Goal: Information Seeking & Learning: Find specific fact

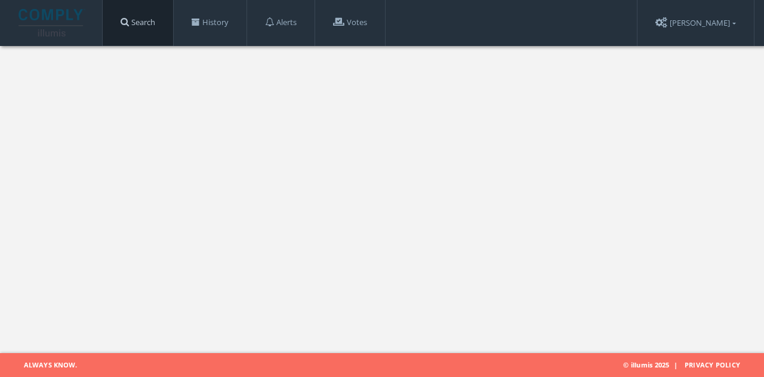
click at [167, 18] on link "Search" at bounding box center [138, 22] width 70 height 45
click at [129, 27] on link "Search" at bounding box center [138, 22] width 70 height 45
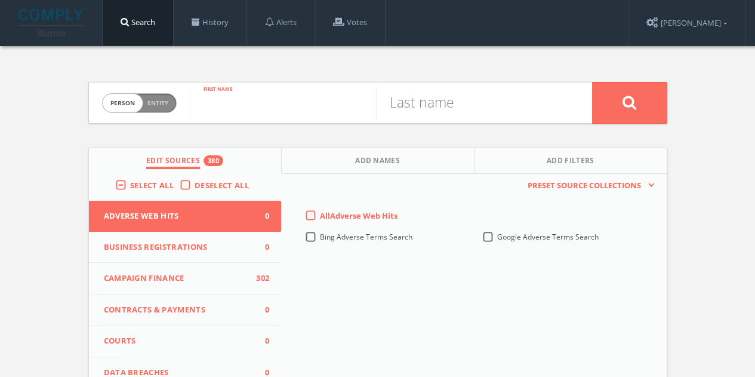
click at [314, 92] on input "text" at bounding box center [283, 102] width 186 height 31
type input "[PERSON_NAME]"
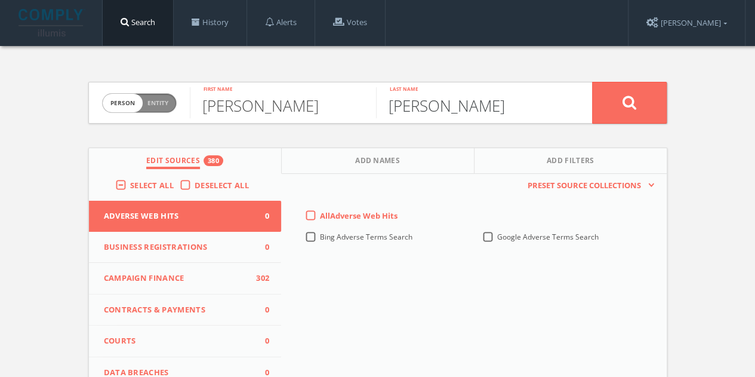
type input "[PERSON_NAME]"
click at [592, 82] on button at bounding box center [629, 103] width 75 height 42
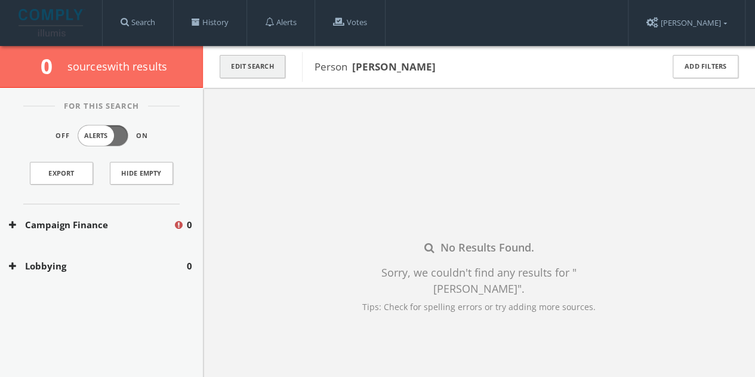
click at [240, 76] on button "Edit Search" at bounding box center [253, 66] width 66 height 23
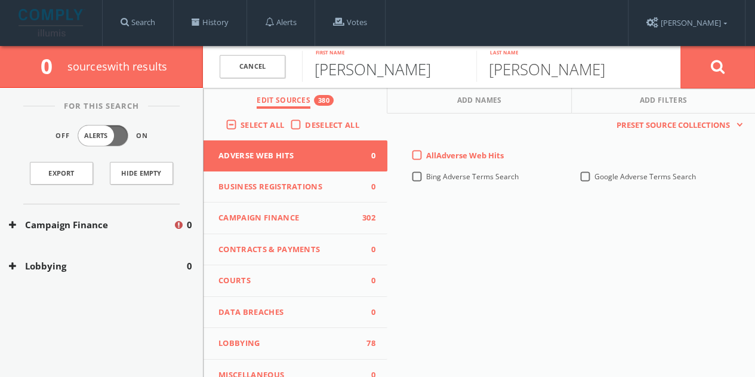
click at [373, 57] on input "[PERSON_NAME]" at bounding box center [389, 66] width 174 height 31
click at [373, 72] on input "[PERSON_NAME]" at bounding box center [389, 66] width 174 height 31
type input "[PERSON_NAME]"
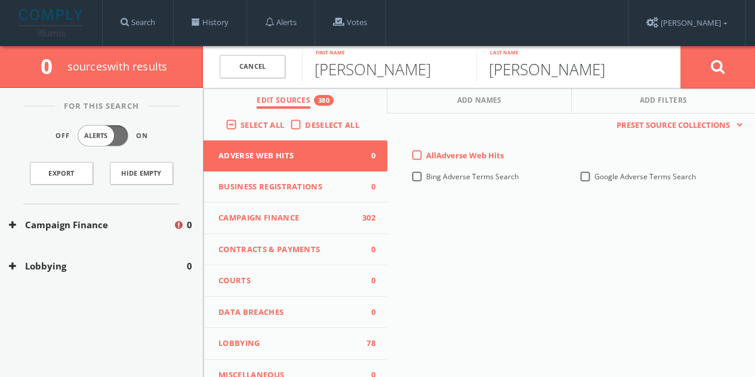
type input "[PERSON_NAME]"
click at [680, 45] on button at bounding box center [717, 66] width 75 height 43
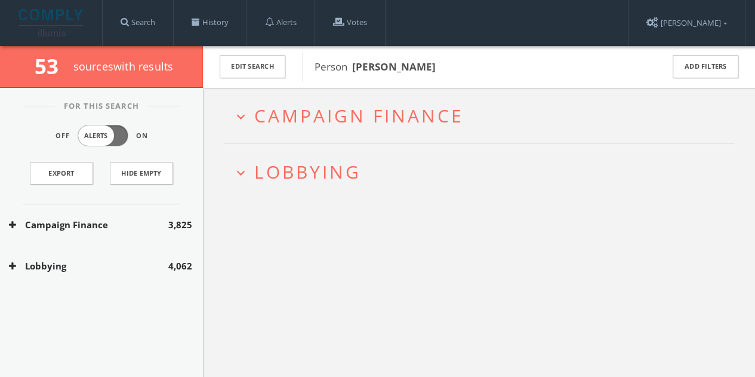
click at [131, 275] on div "Lobbying 4,062" at bounding box center [101, 265] width 203 height 41
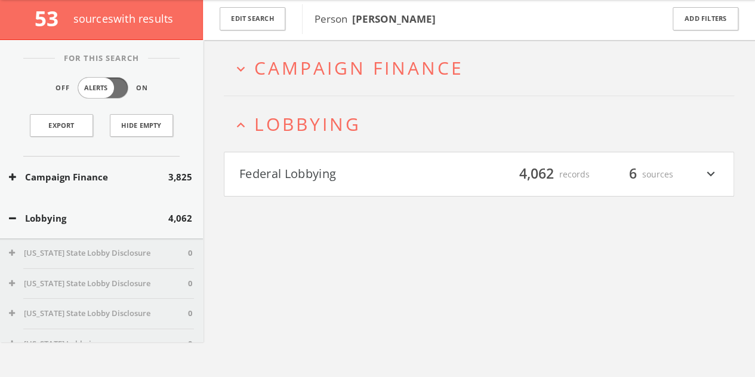
scroll to position [69, 0]
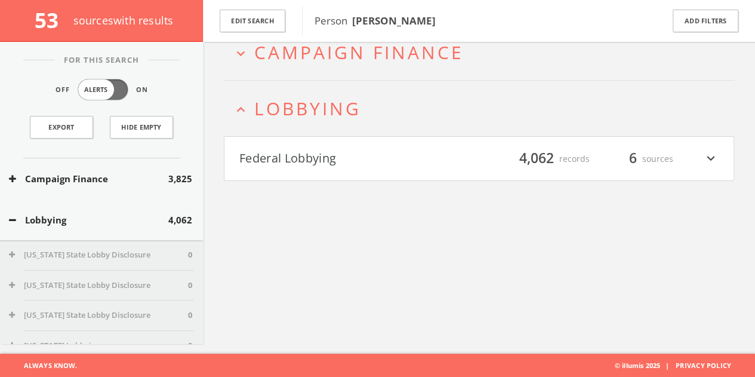
click at [141, 214] on button "Lobbying" at bounding box center [88, 220] width 159 height 14
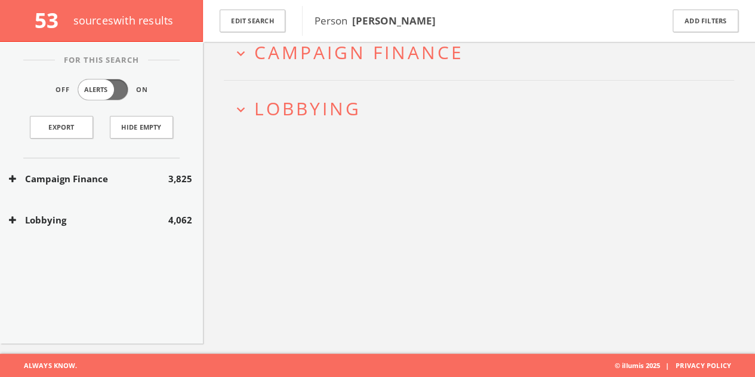
click at [144, 190] on div "Campaign Finance 3,825" at bounding box center [101, 179] width 203 height 41
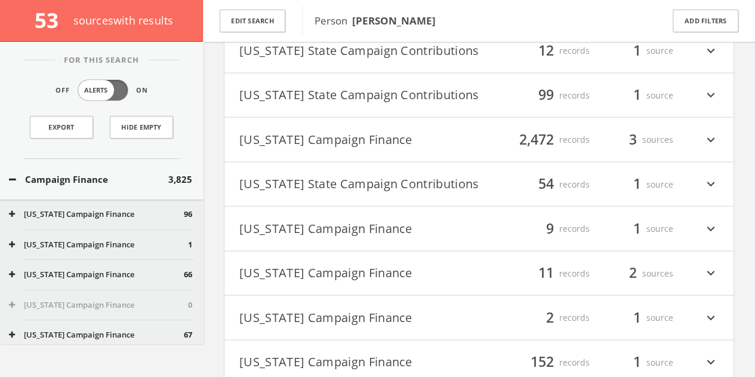
scroll to position [1303, 0]
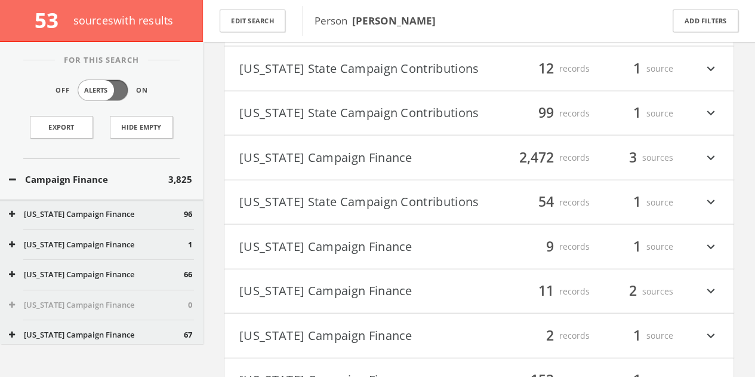
click at [727, 172] on h4 "[US_STATE] Campaign Finance filter_list 2,472 records 3 sources expand_more" at bounding box center [478, 157] width 509 height 44
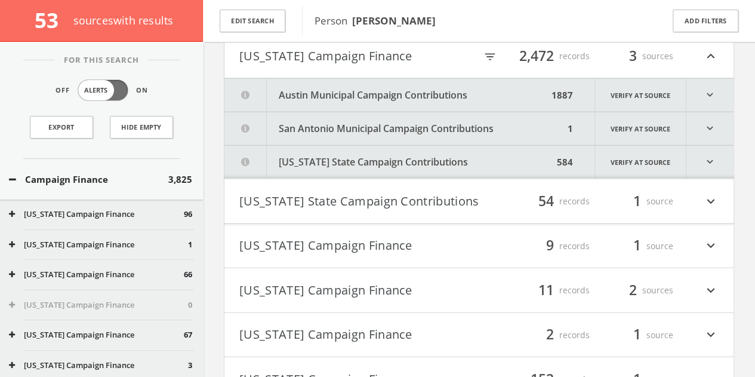
scroll to position [1409, 0]
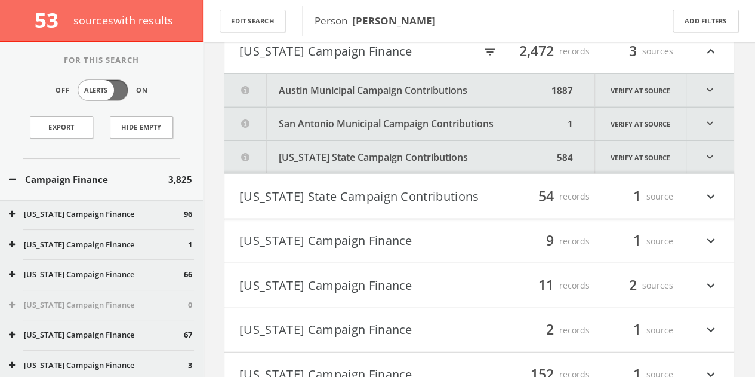
click at [481, 164] on button "[US_STATE] State Campaign Contributions" at bounding box center [388, 157] width 329 height 33
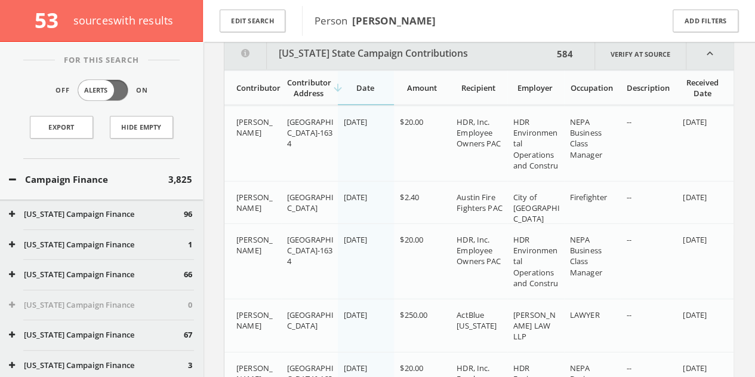
scroll to position [1520, 0]
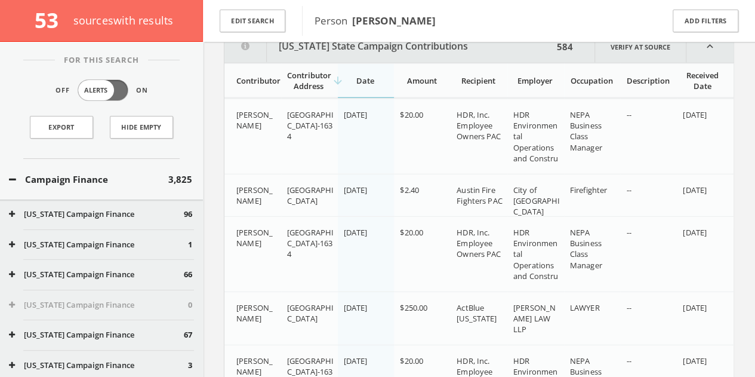
click at [701, 61] on icon "expand_less" at bounding box center [709, 46] width 47 height 32
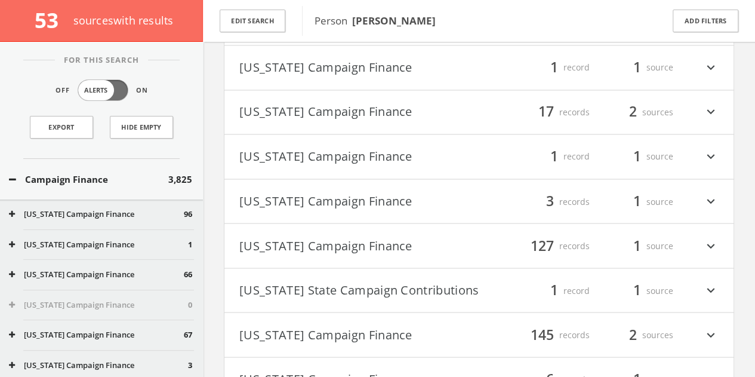
scroll to position [923, 0]
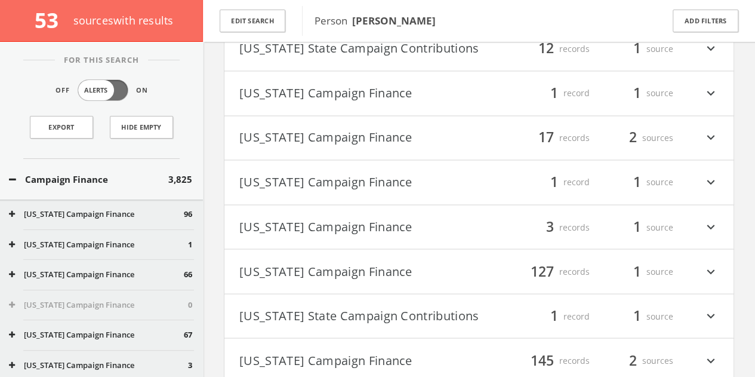
click at [628, 192] on span "1" at bounding box center [637, 181] width 18 height 21
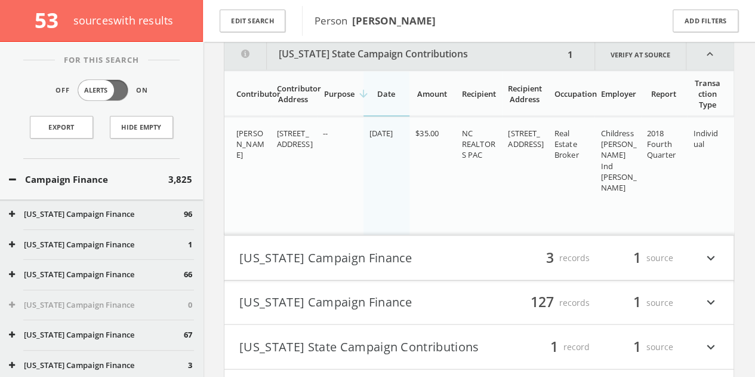
scroll to position [1093, 0]
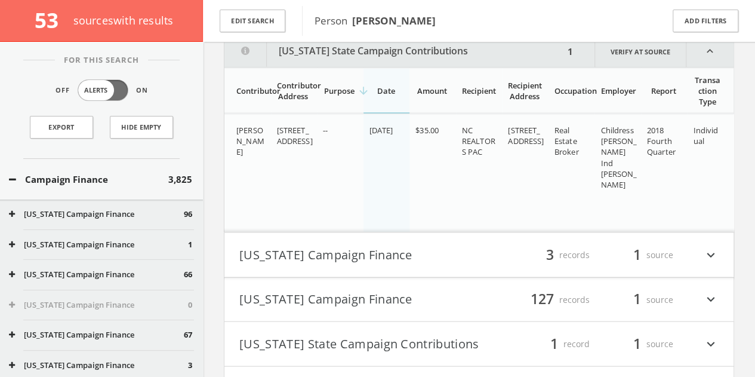
click at [704, 54] on icon "expand_less" at bounding box center [709, 51] width 47 height 32
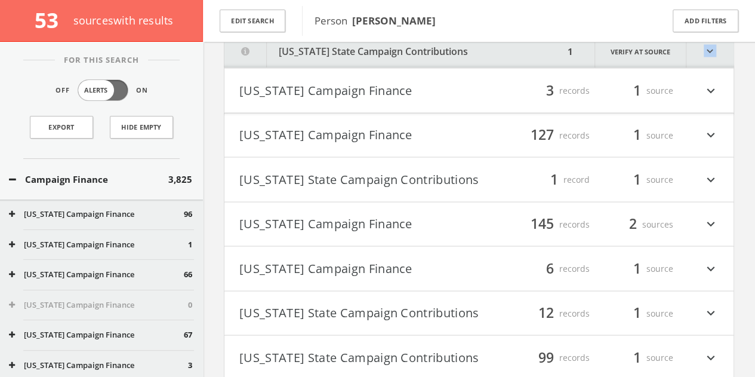
click at [704, 54] on icon "expand_more" at bounding box center [709, 51] width 47 height 33
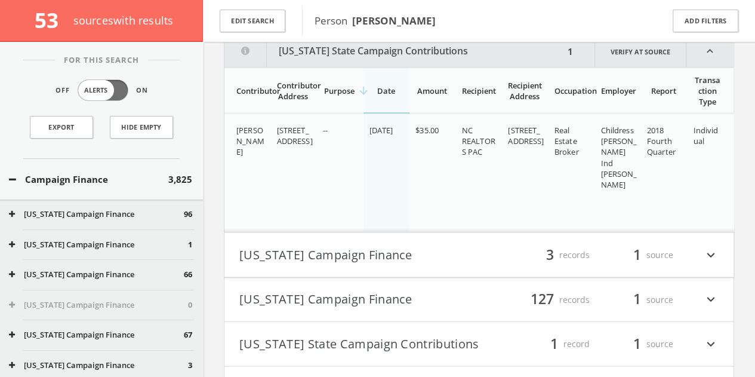
click at [532, 67] on button "[US_STATE] State Campaign Contributions" at bounding box center [394, 51] width 340 height 32
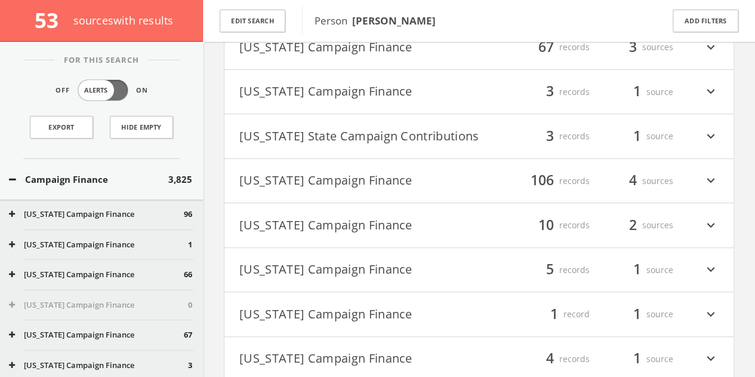
click at [426, 184] on button "[US_STATE] Campaign Finance" at bounding box center [359, 181] width 240 height 20
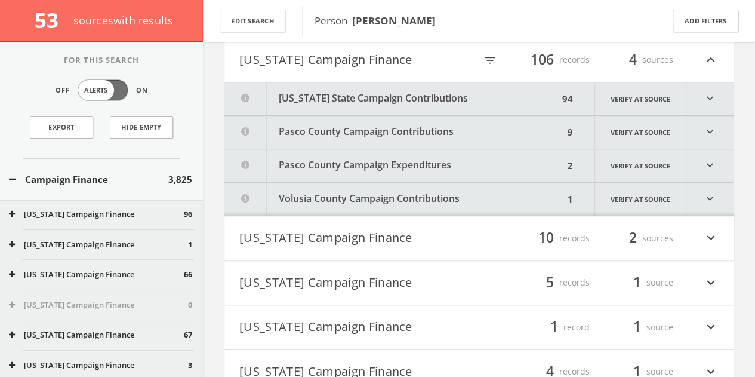
click at [425, 106] on button "[US_STATE] State Campaign Contributions" at bounding box center [391, 98] width 334 height 33
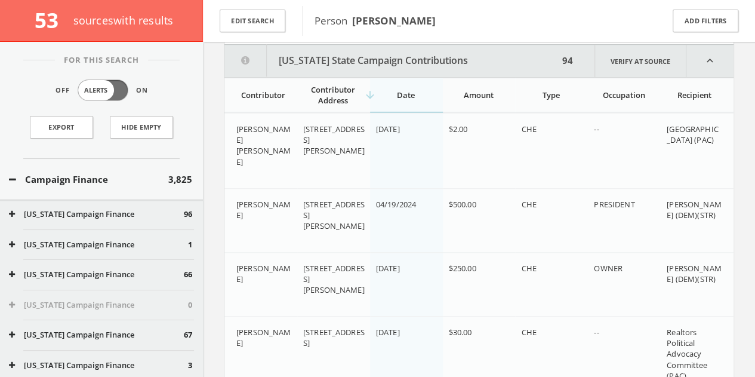
scroll to position [423, 0]
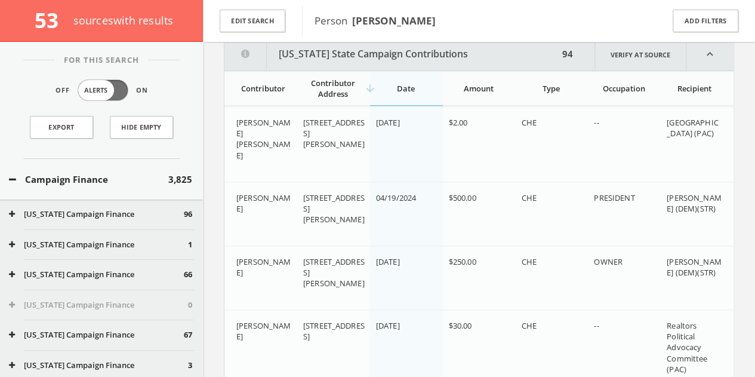
click at [537, 52] on button "[US_STATE] State Campaign Contributions" at bounding box center [391, 54] width 334 height 32
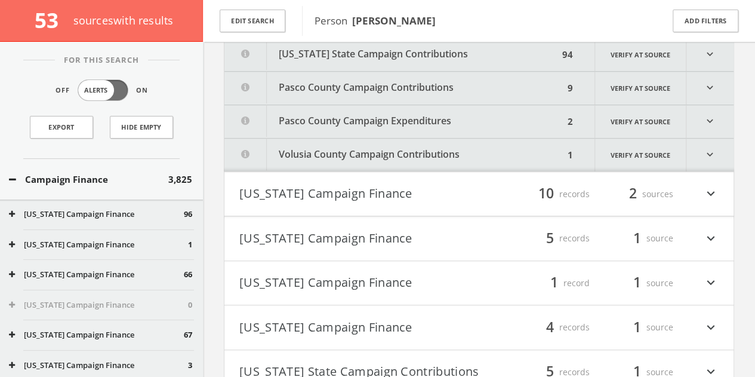
click at [449, 92] on button "Pasco County Campaign Contributions" at bounding box center [394, 88] width 340 height 33
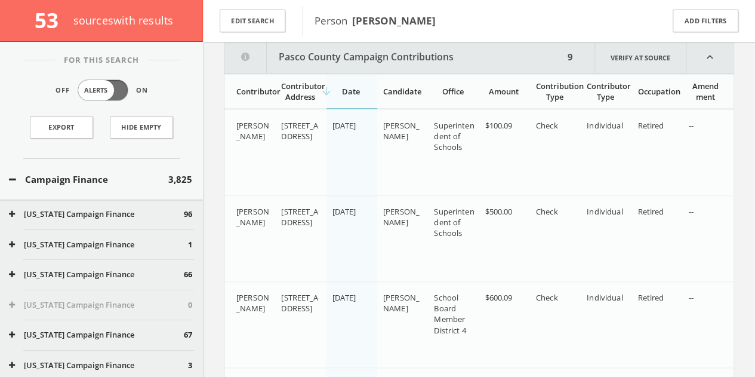
scroll to position [456, 0]
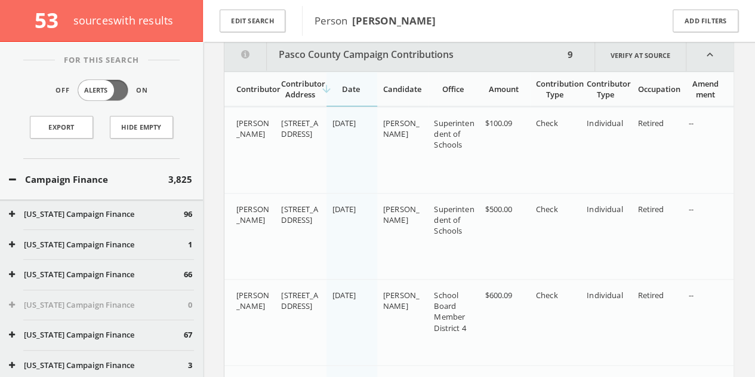
click at [525, 45] on button "Pasco County Campaign Contributions" at bounding box center [394, 55] width 340 height 32
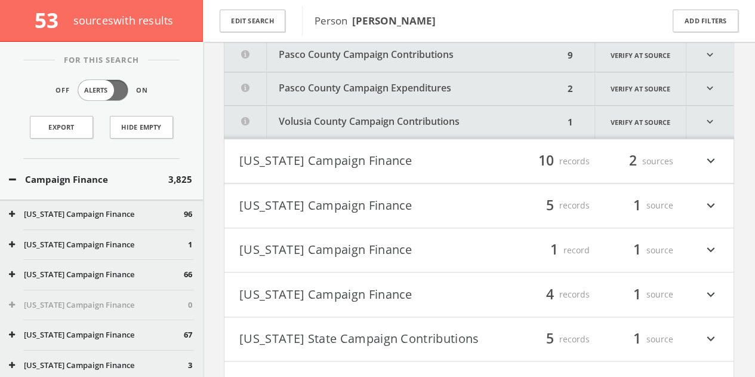
click at [371, 125] on button "Volusia County Campaign Contributions" at bounding box center [394, 122] width 340 height 33
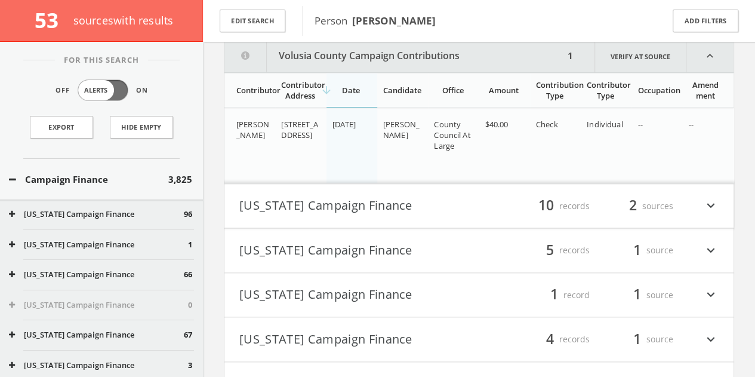
scroll to position [523, 0]
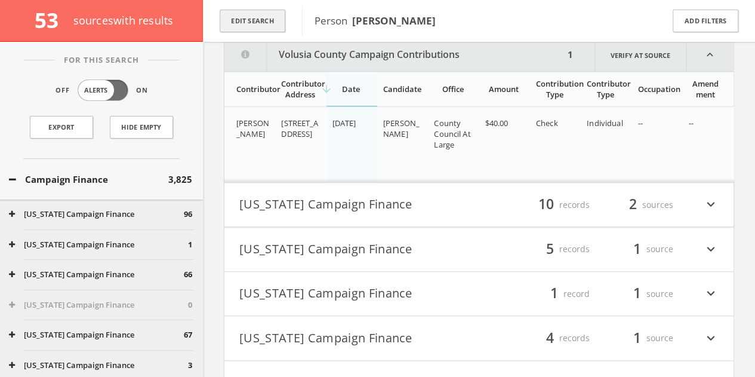
click at [266, 28] on button "Edit Search" at bounding box center [253, 21] width 66 height 23
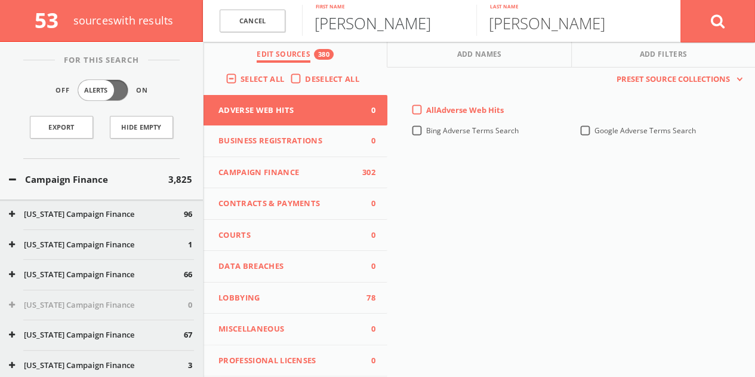
click at [418, 11] on input "[PERSON_NAME]" at bounding box center [389, 20] width 174 height 31
click at [416, 13] on input "[PERSON_NAME]" at bounding box center [389, 20] width 174 height 31
drag, startPoint x: 416, startPoint y: 13, endPoint x: 408, endPoint y: 14, distance: 8.4
click at [415, 13] on input "[PERSON_NAME]" at bounding box center [389, 20] width 174 height 31
click at [539, 21] on input "[PERSON_NAME]" at bounding box center [563, 20] width 174 height 31
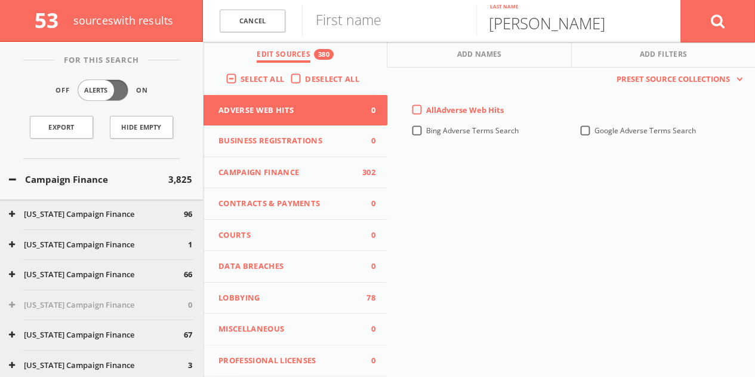
click at [539, 21] on input "[PERSON_NAME]" at bounding box center [563, 20] width 174 height 31
click at [403, 21] on input "text" at bounding box center [389, 20] width 174 height 31
type input "mosaic"
click at [680, 0] on button at bounding box center [717, 20] width 75 height 43
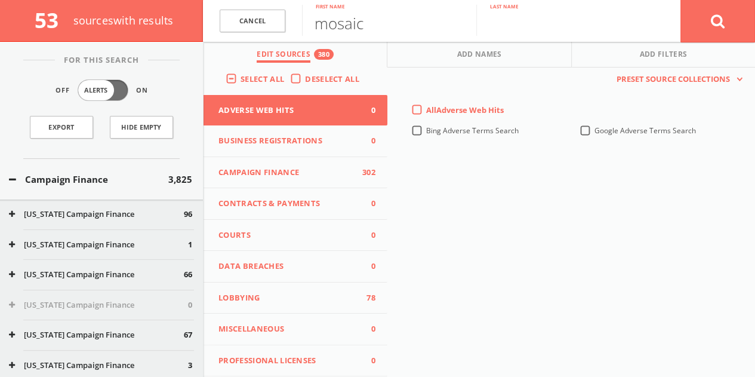
click at [644, 1] on div "Last name" at bounding box center [578, 21] width 204 height 42
click at [245, 24] on link "Cancel" at bounding box center [253, 21] width 66 height 23
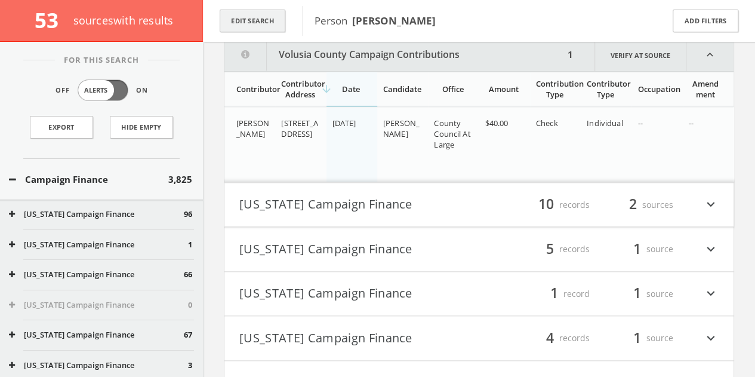
click at [267, 23] on button "Edit Search" at bounding box center [253, 21] width 66 height 23
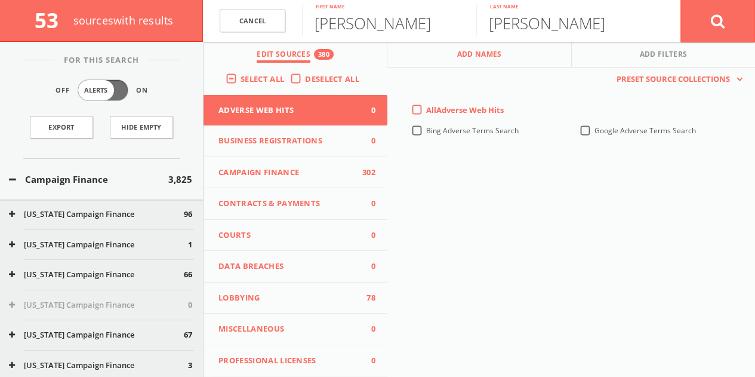
click at [491, 57] on span "Add Names" at bounding box center [479, 56] width 45 height 14
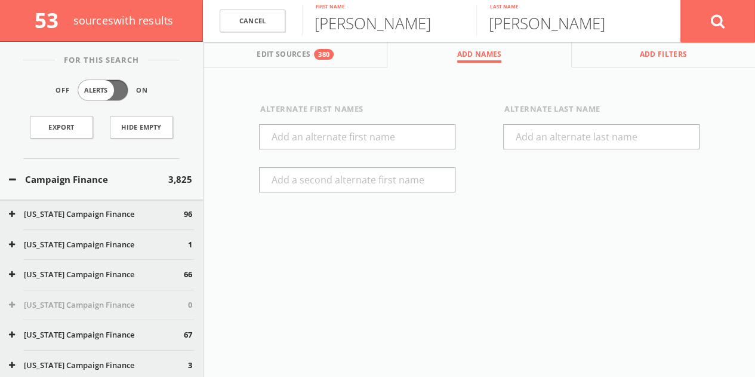
click at [625, 59] on button "Add Filters" at bounding box center [663, 55] width 183 height 26
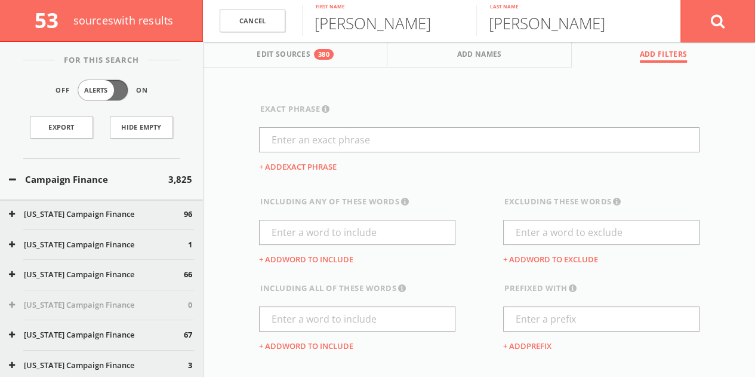
click at [342, 38] on div "[PERSON_NAME] First name" at bounding box center [389, 21] width 174 height 42
click at [342, 30] on input "[PERSON_NAME]" at bounding box center [389, 20] width 174 height 31
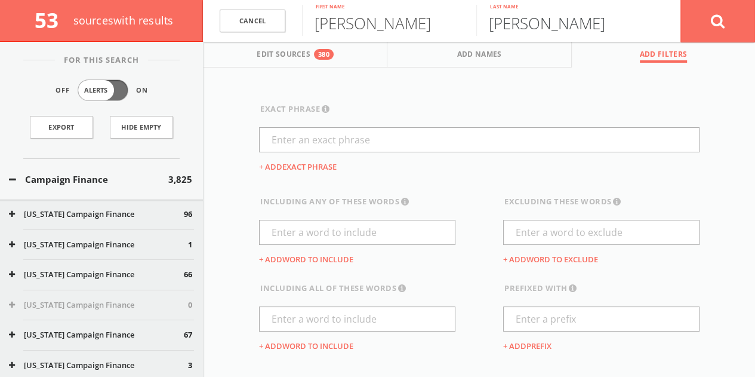
click at [530, 23] on input "[PERSON_NAME]" at bounding box center [563, 20] width 174 height 31
click at [289, 50] on span "Edit Sources" at bounding box center [284, 56] width 54 height 14
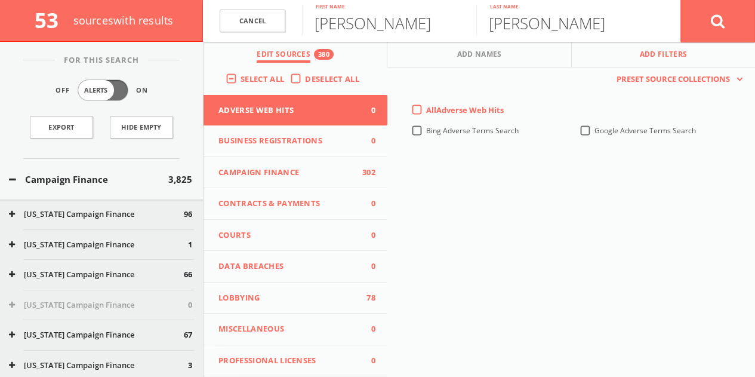
click at [609, 60] on button "Add Filters" at bounding box center [663, 55] width 183 height 26
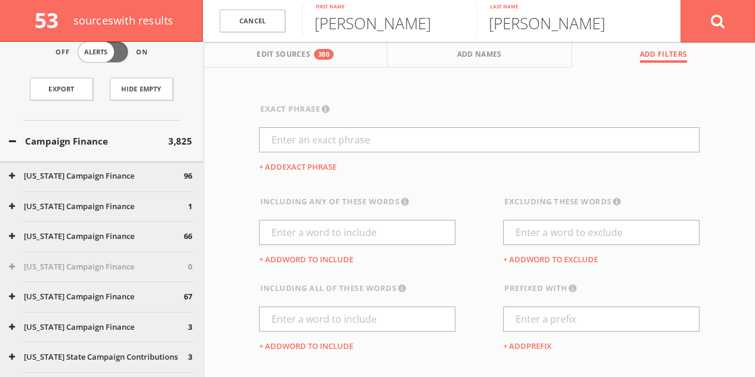
scroll to position [0, 0]
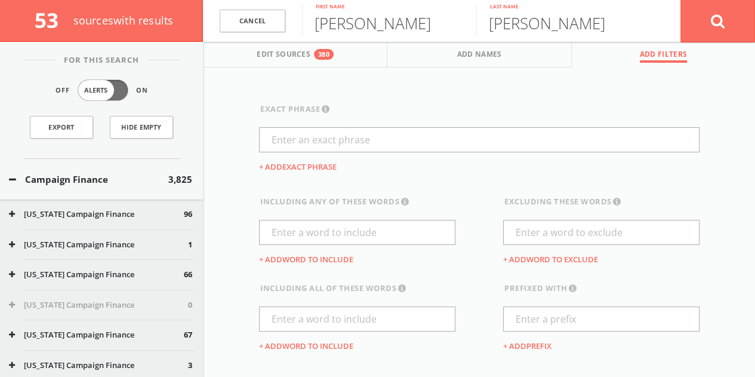
click at [75, 181] on button "Campaign Finance" at bounding box center [88, 179] width 159 height 14
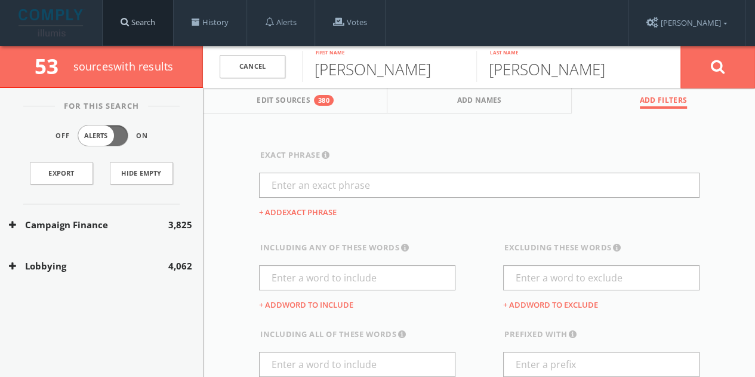
click at [162, 16] on link "Search" at bounding box center [138, 22] width 70 height 45
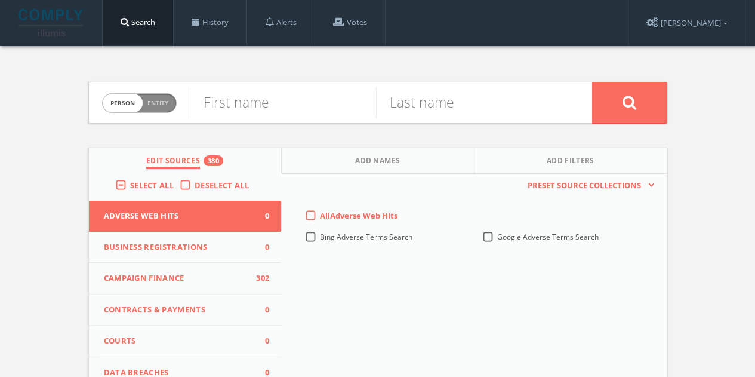
click at [148, 115] on div "Person Entity person" at bounding box center [139, 103] width 75 height 42
click at [152, 98] on span "Entity" at bounding box center [157, 102] width 21 height 9
checkbox input "true"
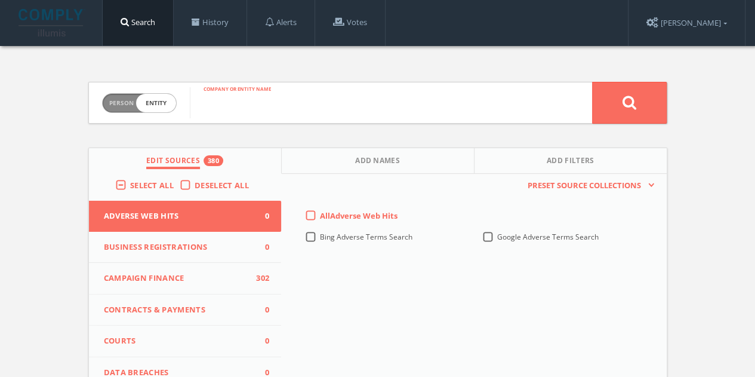
click at [238, 96] on input "text" at bounding box center [391, 102] width 402 height 31
type input "mosaic"
click at [592, 82] on button at bounding box center [629, 103] width 75 height 42
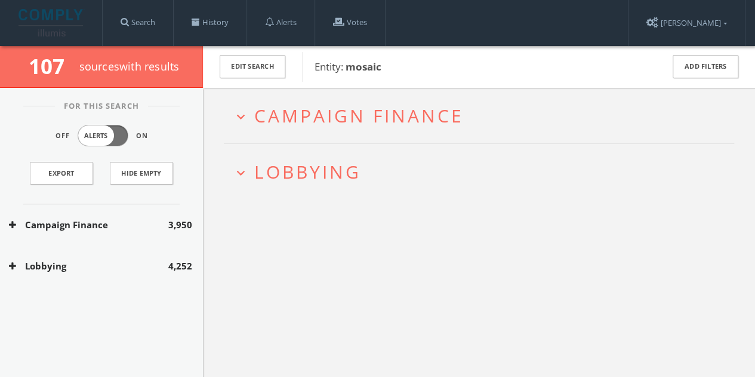
click at [175, 259] on span "4,252" at bounding box center [180, 266] width 24 height 14
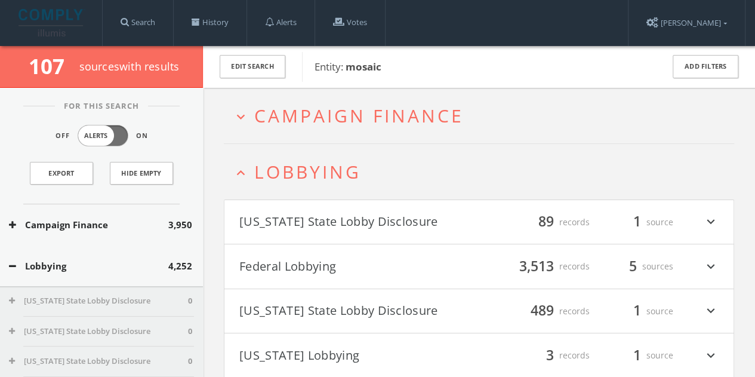
click at [78, 254] on div "Lobbying 4,252" at bounding box center [101, 265] width 203 height 41
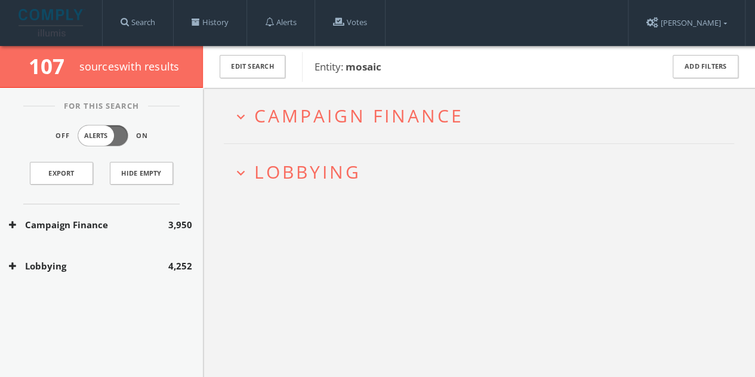
click at [95, 229] on button "Campaign Finance" at bounding box center [88, 225] width 159 height 14
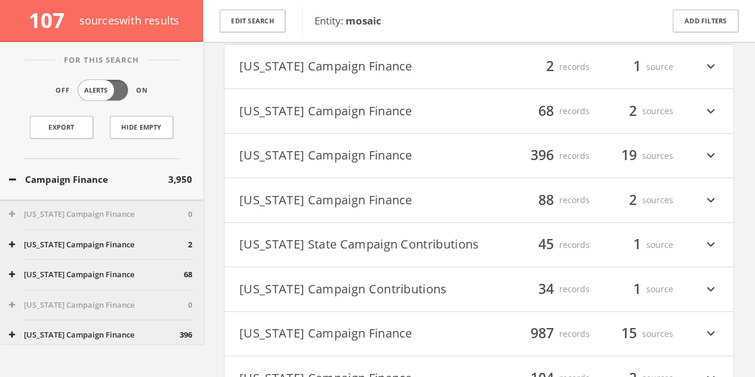
scroll to position [1576, 0]
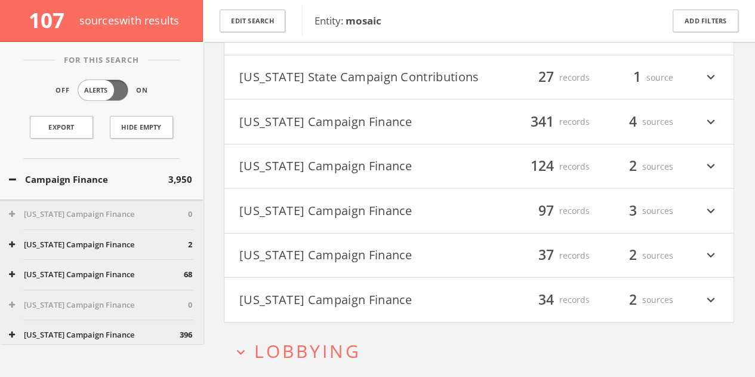
click at [488, 132] on div "filter_list 341 records 4 sources expand_more" at bounding box center [599, 122] width 240 height 20
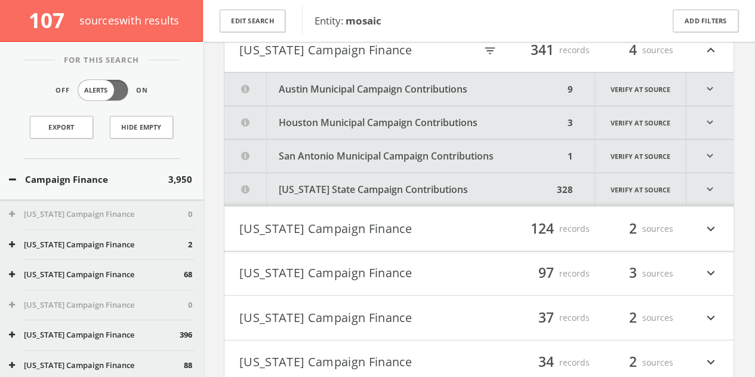
scroll to position [1592, 0]
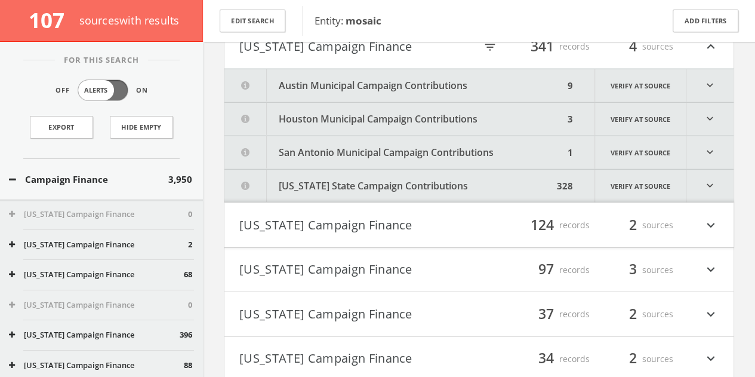
click at [456, 102] on button "Austin Municipal Campaign Contributions" at bounding box center [394, 85] width 340 height 33
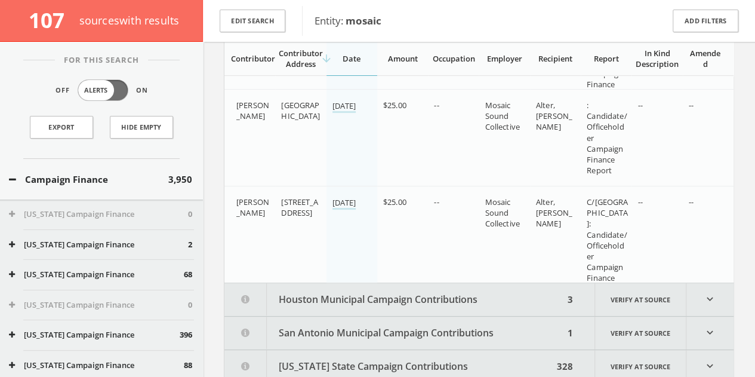
scroll to position [2352, 0]
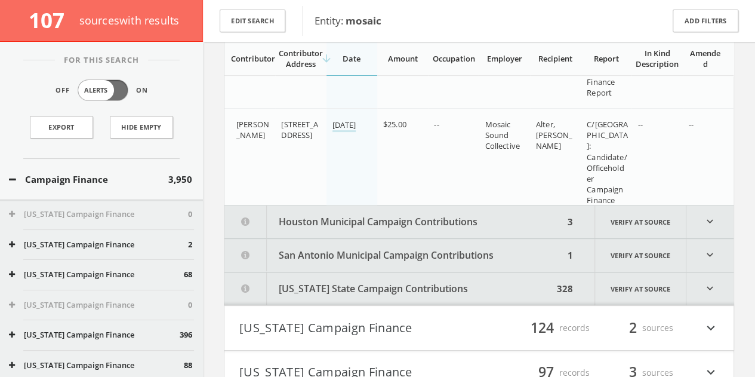
click at [502, 294] on button "[US_STATE] State Campaign Contributions" at bounding box center [388, 288] width 329 height 33
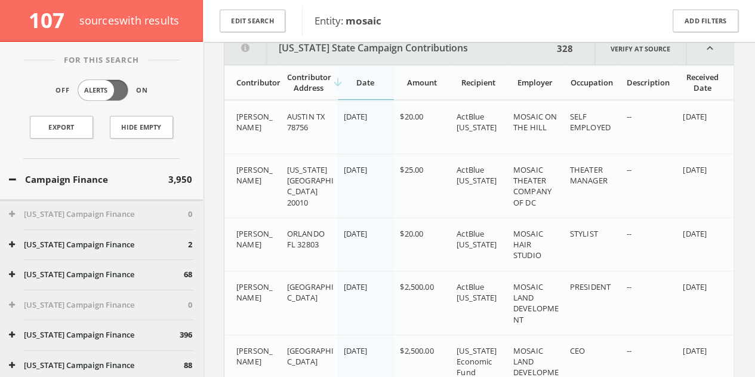
scroll to position [2598, 0]
